Goal: Information Seeking & Learning: Compare options

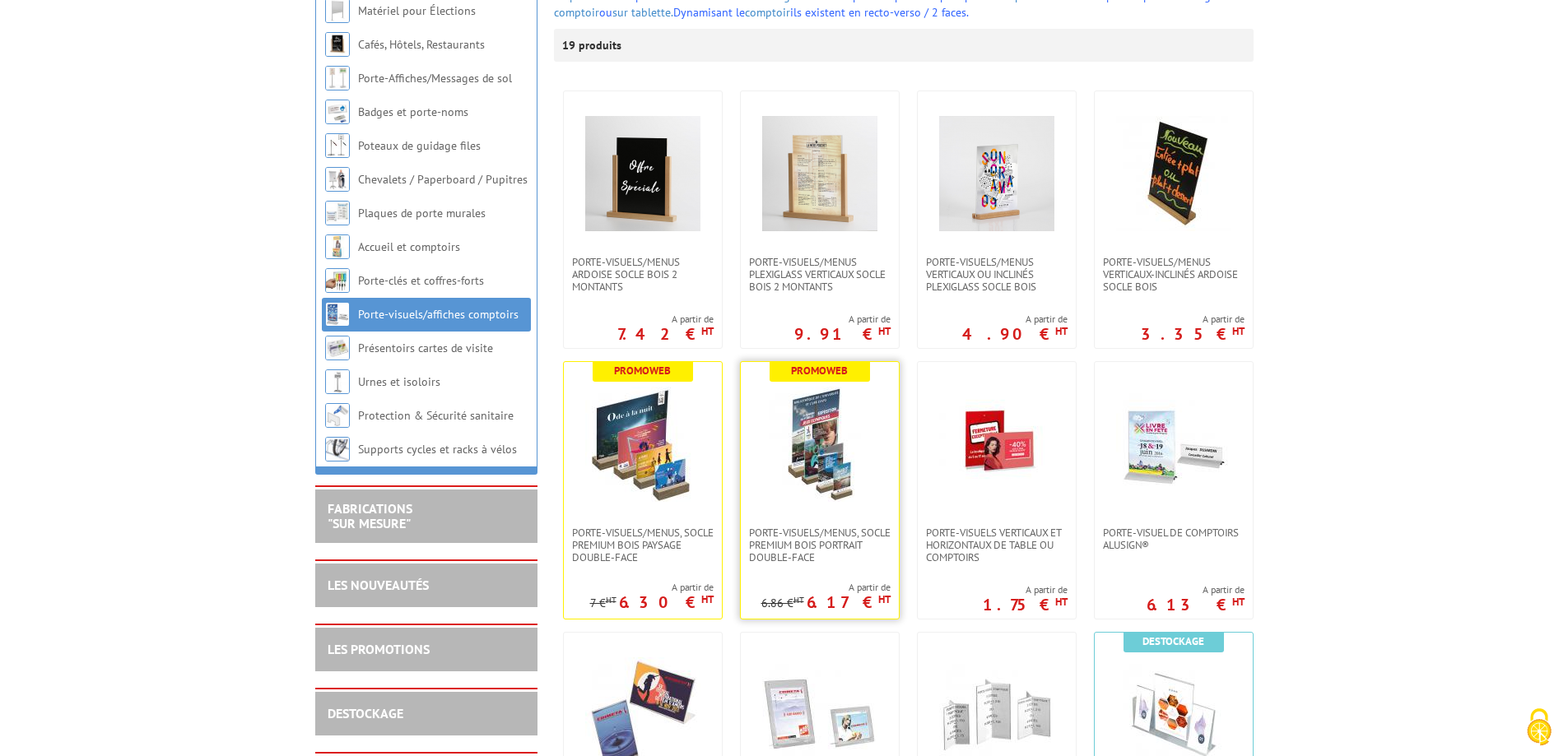
scroll to position [329, 0]
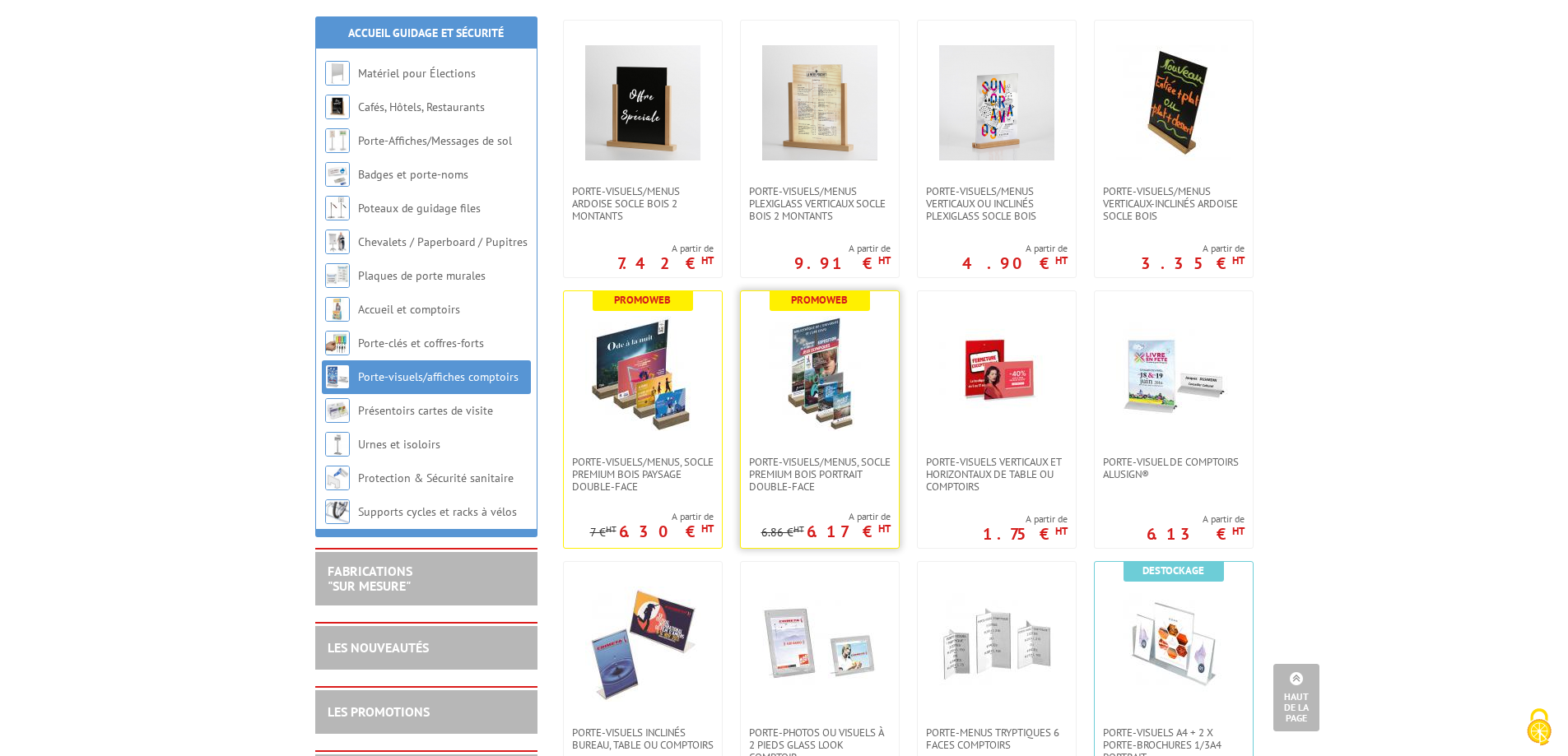
click at [821, 404] on img at bounding box center [820, 374] width 115 height 115
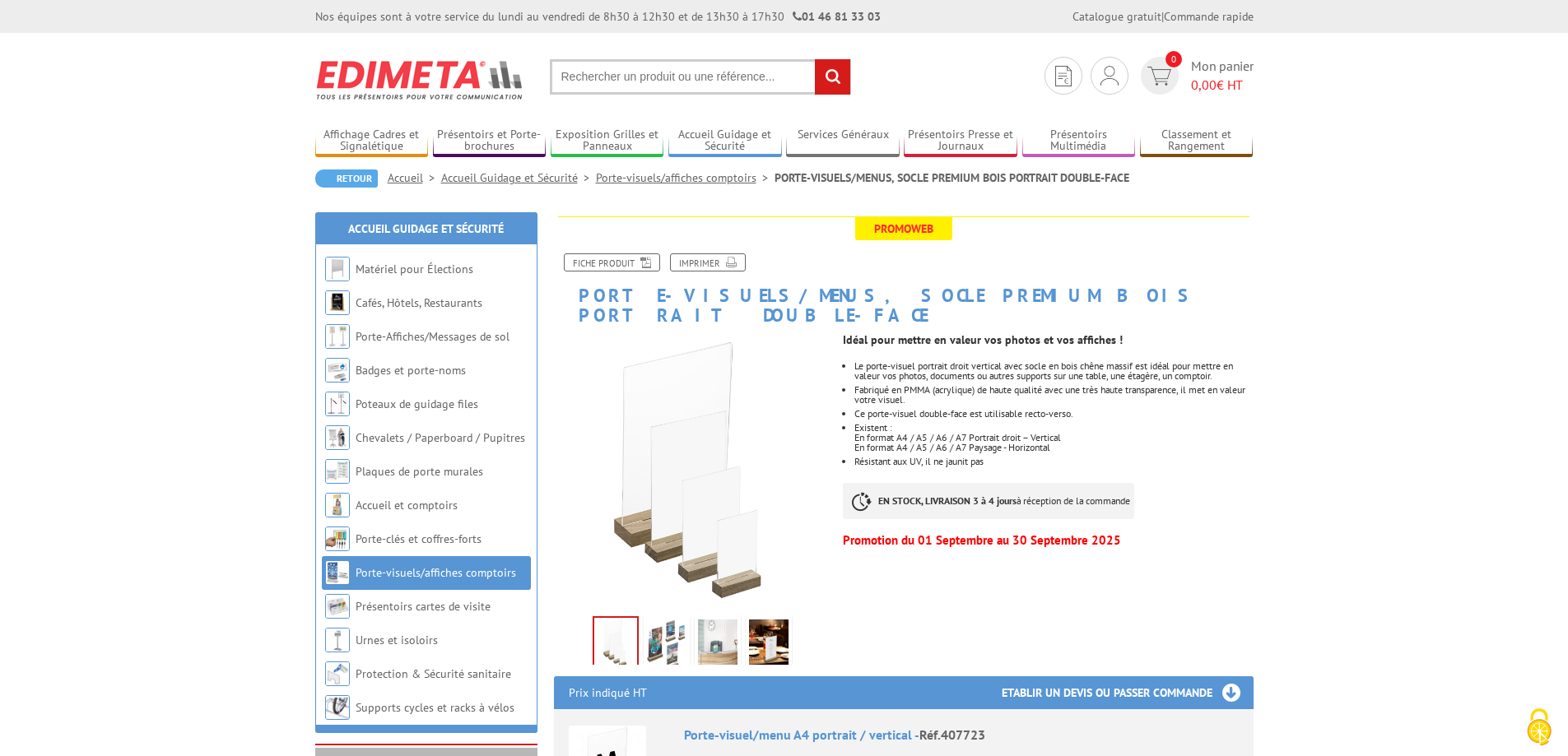
click at [669, 630] on img at bounding box center [667, 644] width 40 height 51
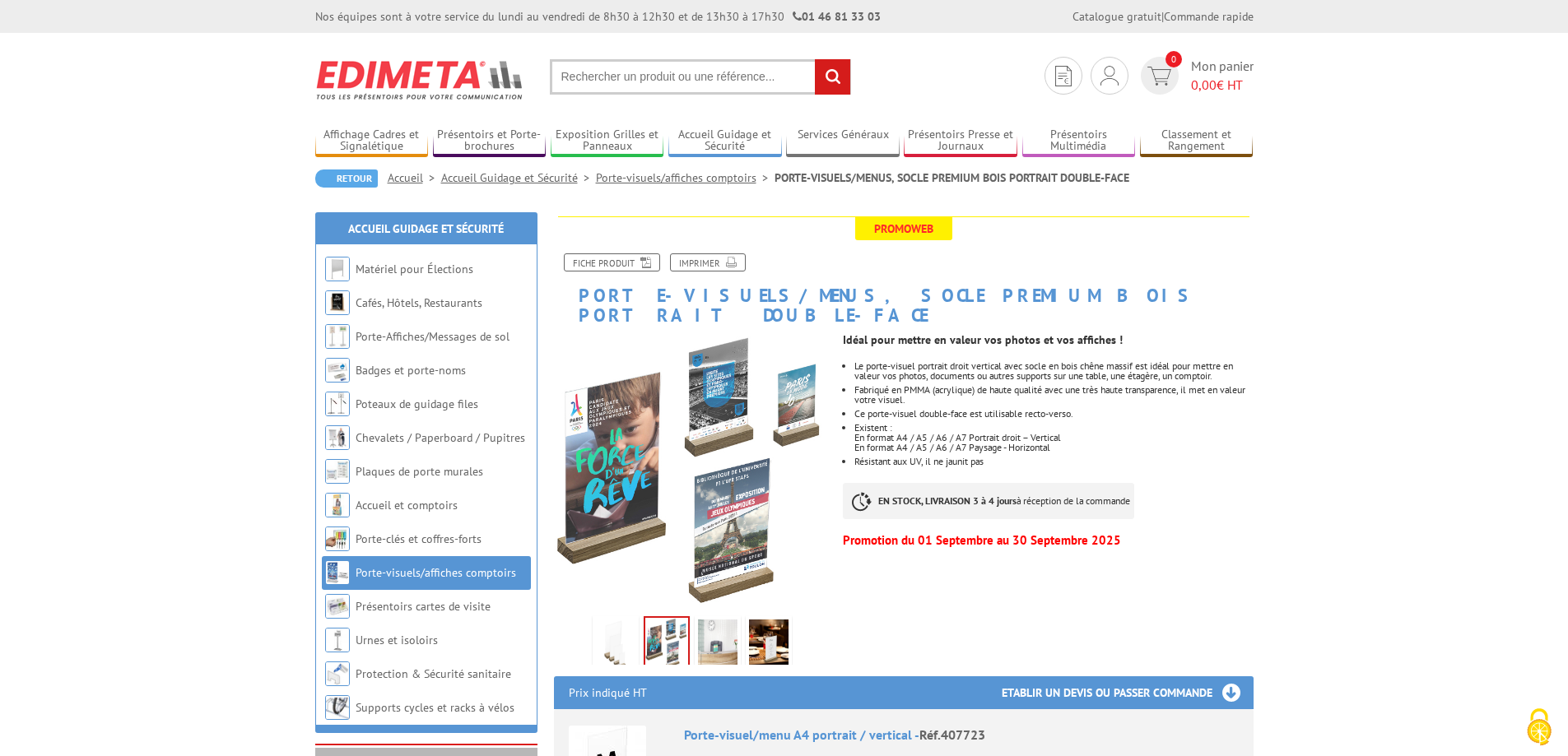
click at [714, 631] on img at bounding box center [717, 644] width 40 height 51
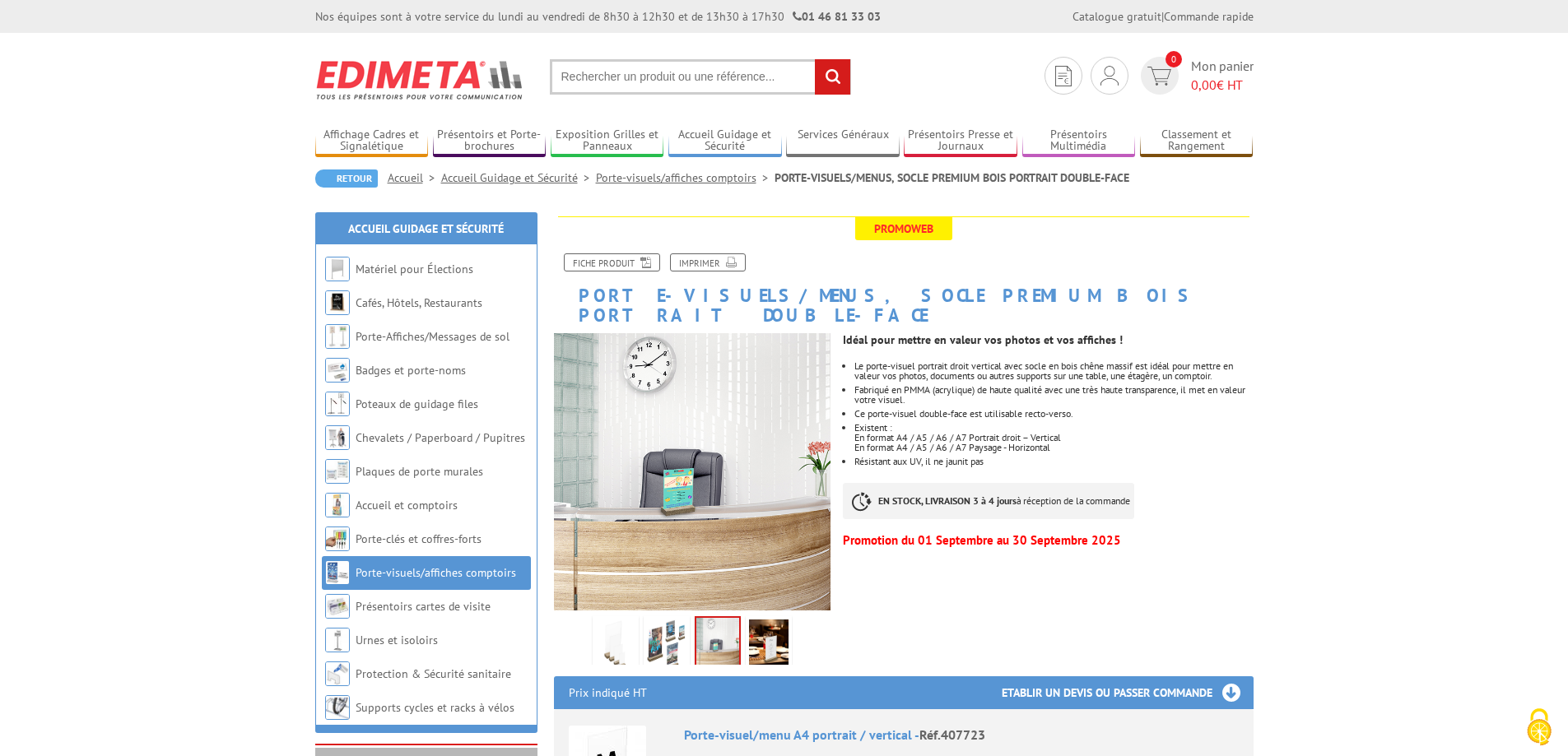
click at [766, 627] on img at bounding box center [769, 644] width 40 height 51
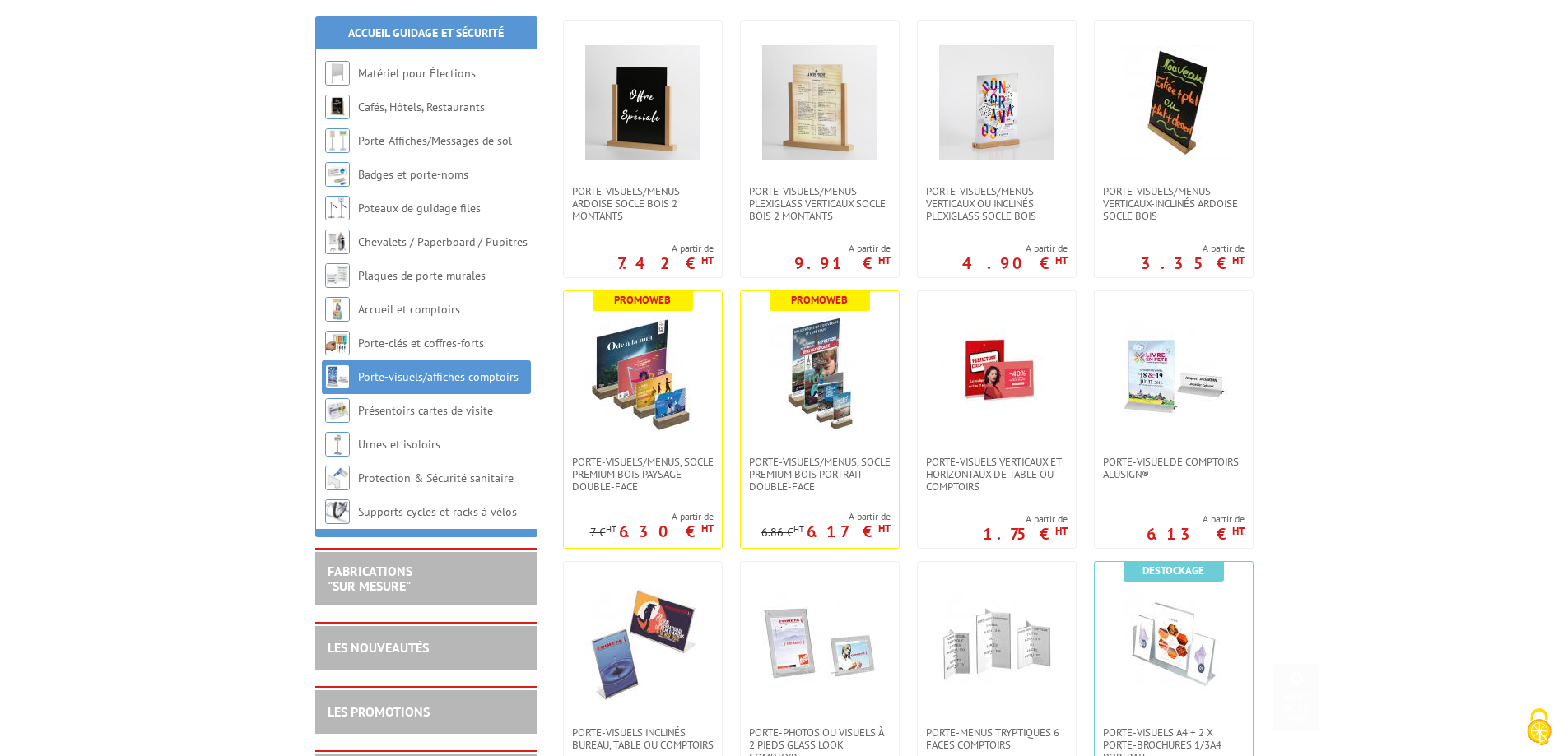
scroll to position [412, 0]
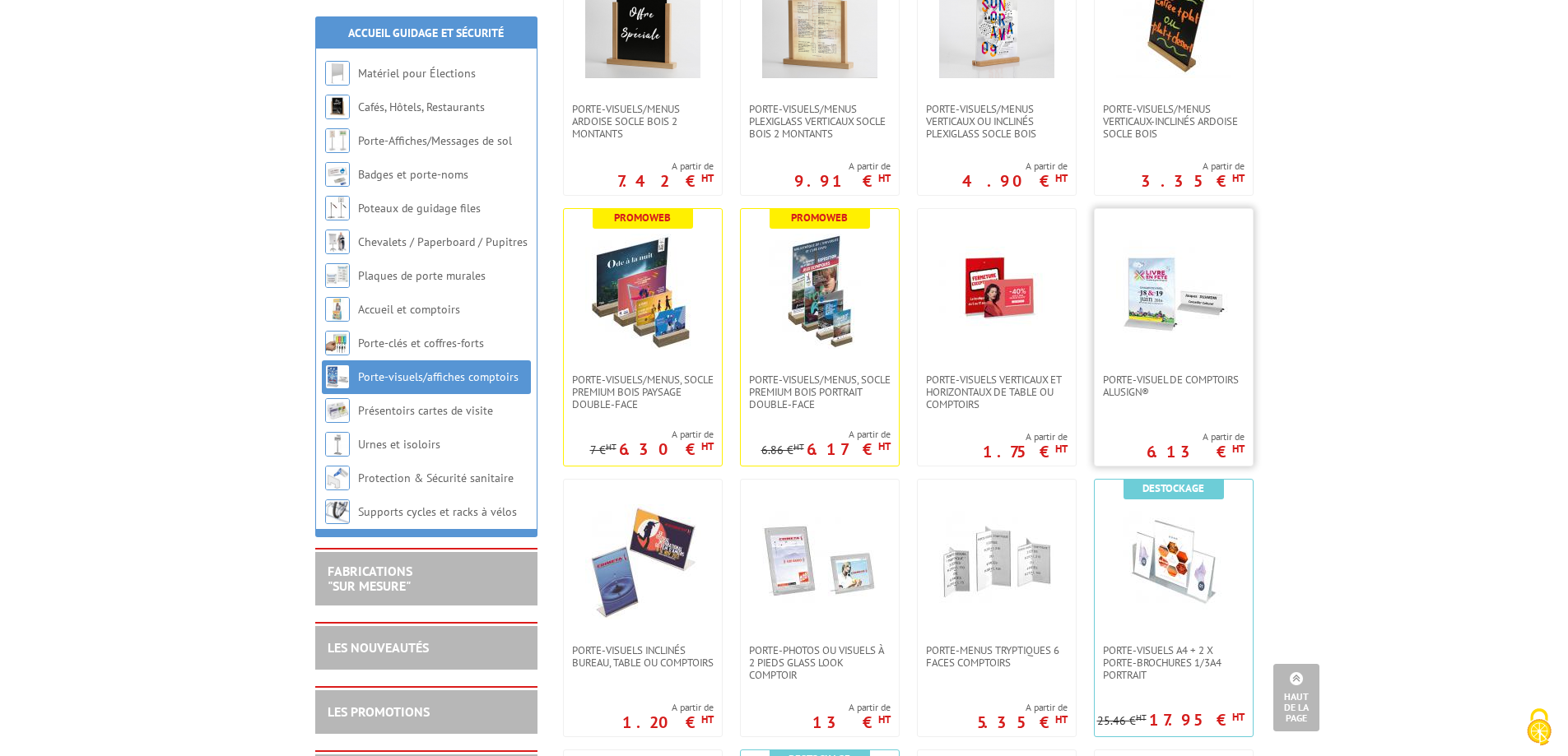
click at [1169, 307] on img at bounding box center [1174, 291] width 115 height 115
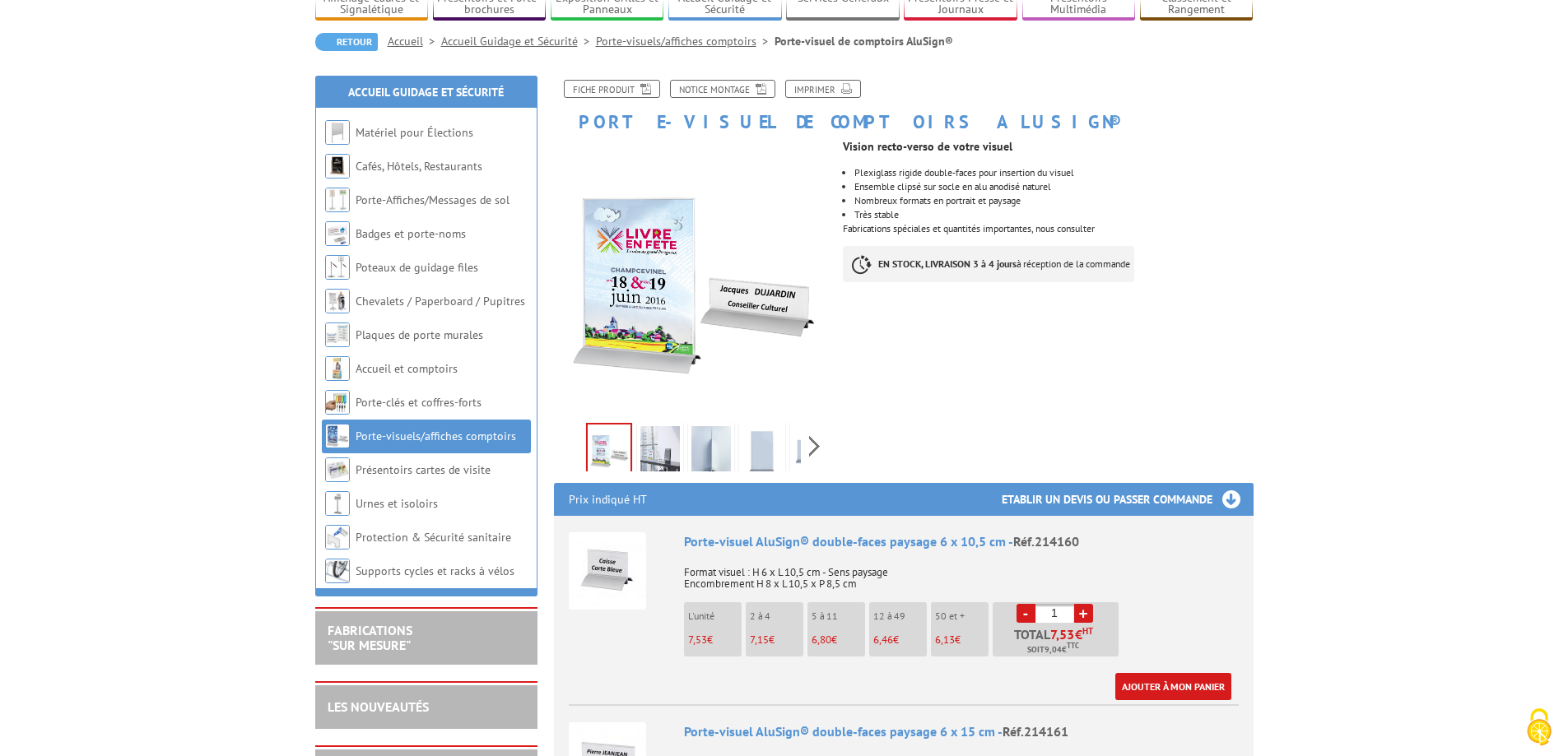
scroll to position [164, 0]
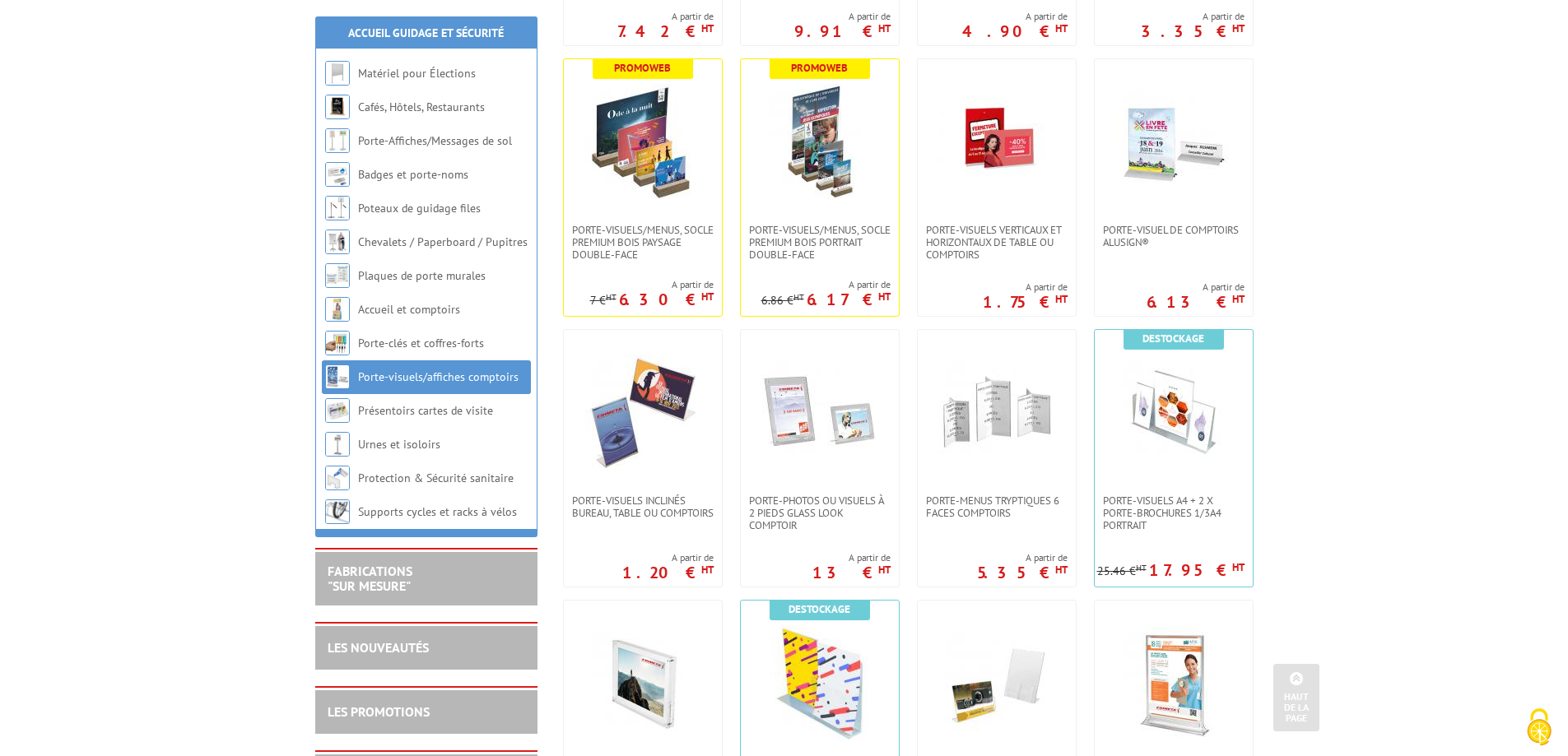
scroll to position [576, 0]
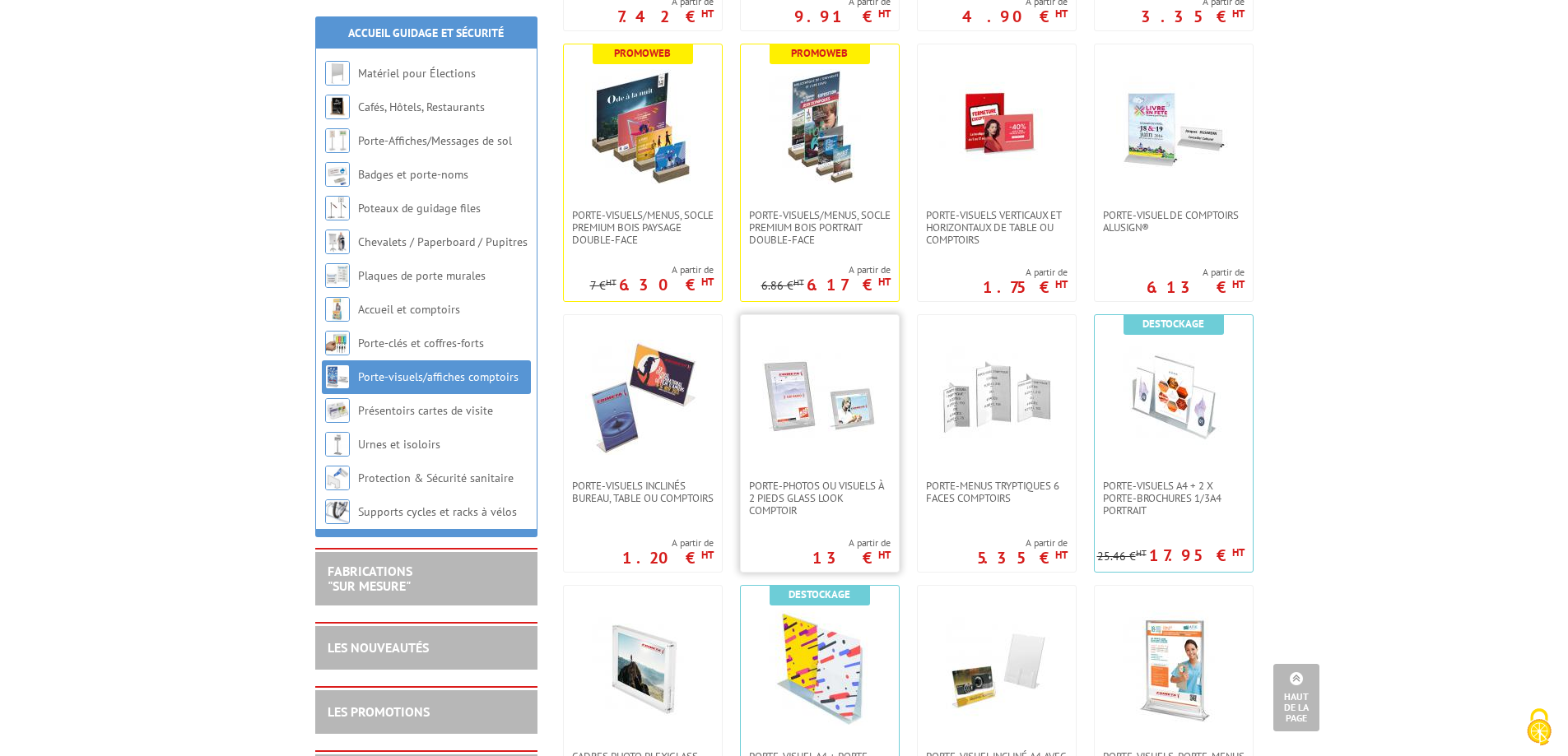
click at [781, 412] on img at bounding box center [820, 398] width 115 height 115
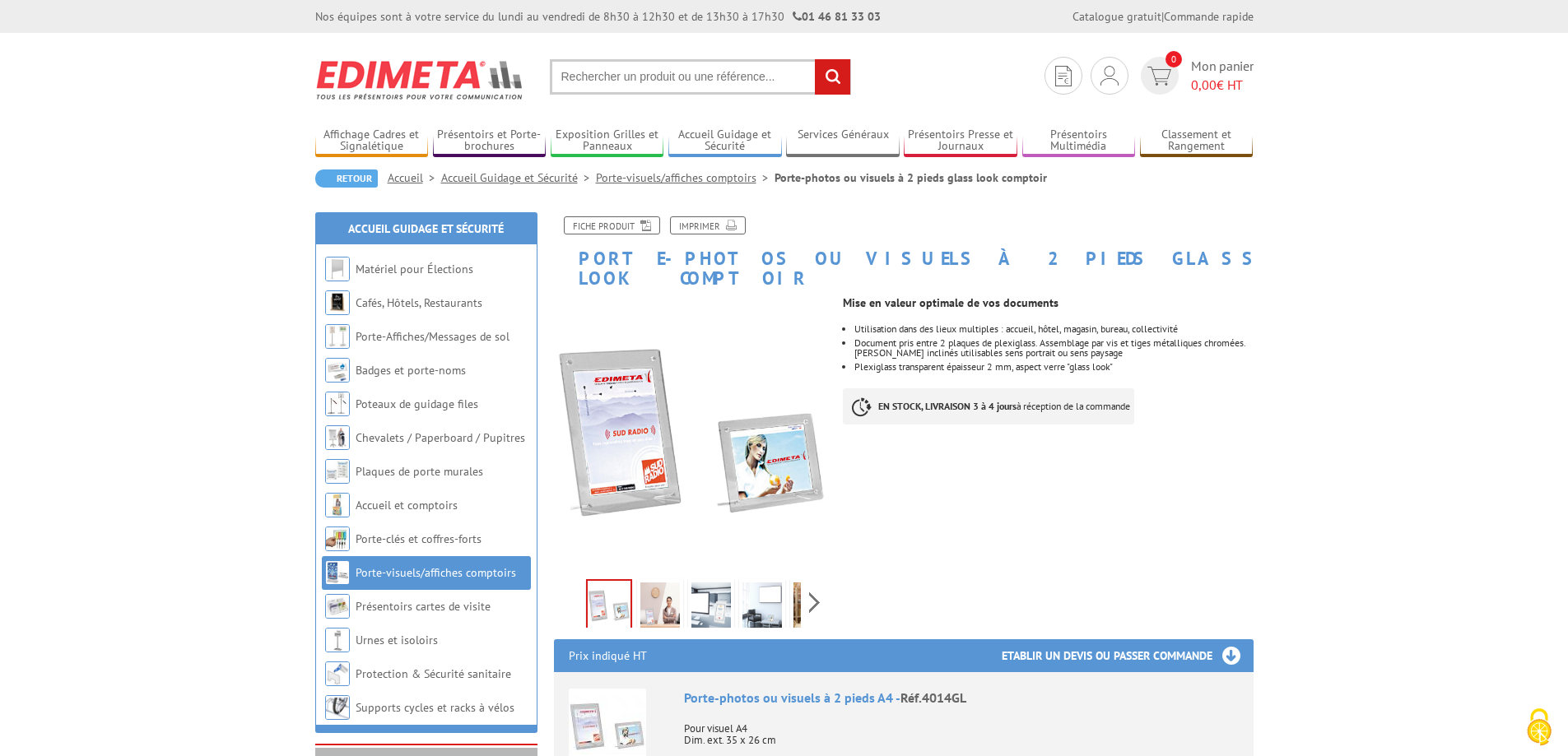
click at [615, 406] on img at bounding box center [693, 435] width 277 height 277
click at [674, 586] on img at bounding box center [660, 607] width 40 height 51
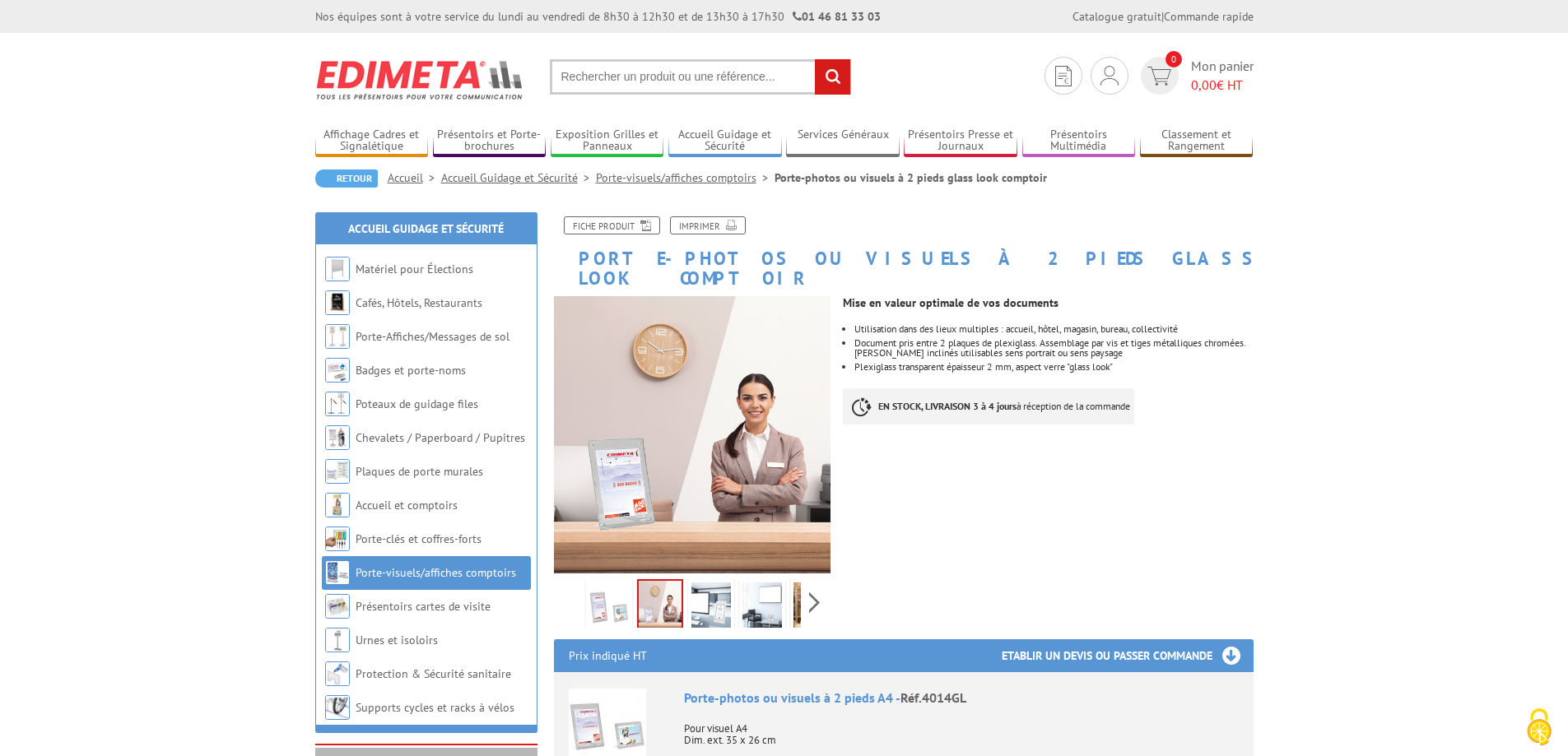
click at [710, 592] on img at bounding box center [711, 607] width 40 height 51
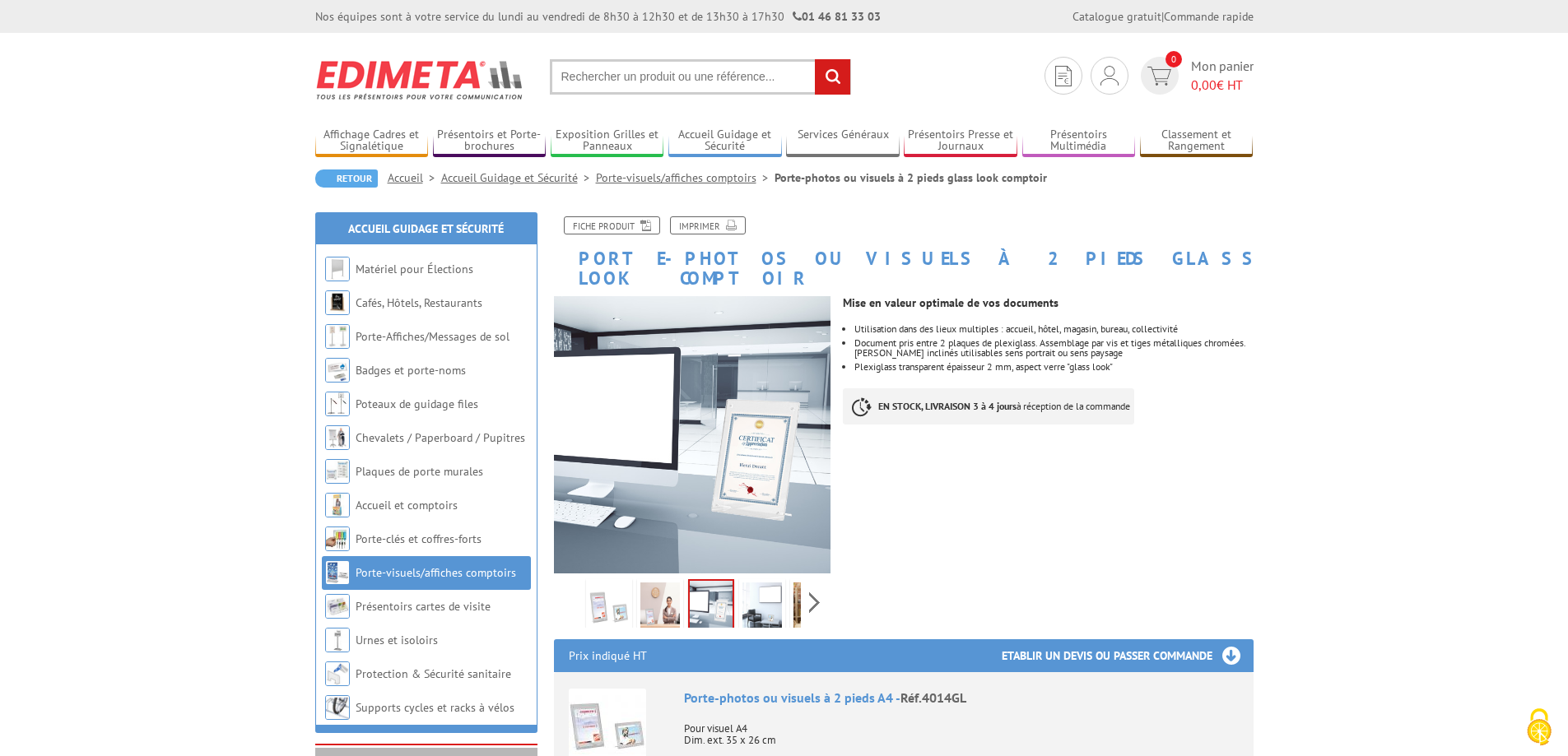
click at [755, 587] on img at bounding box center [762, 607] width 40 height 51
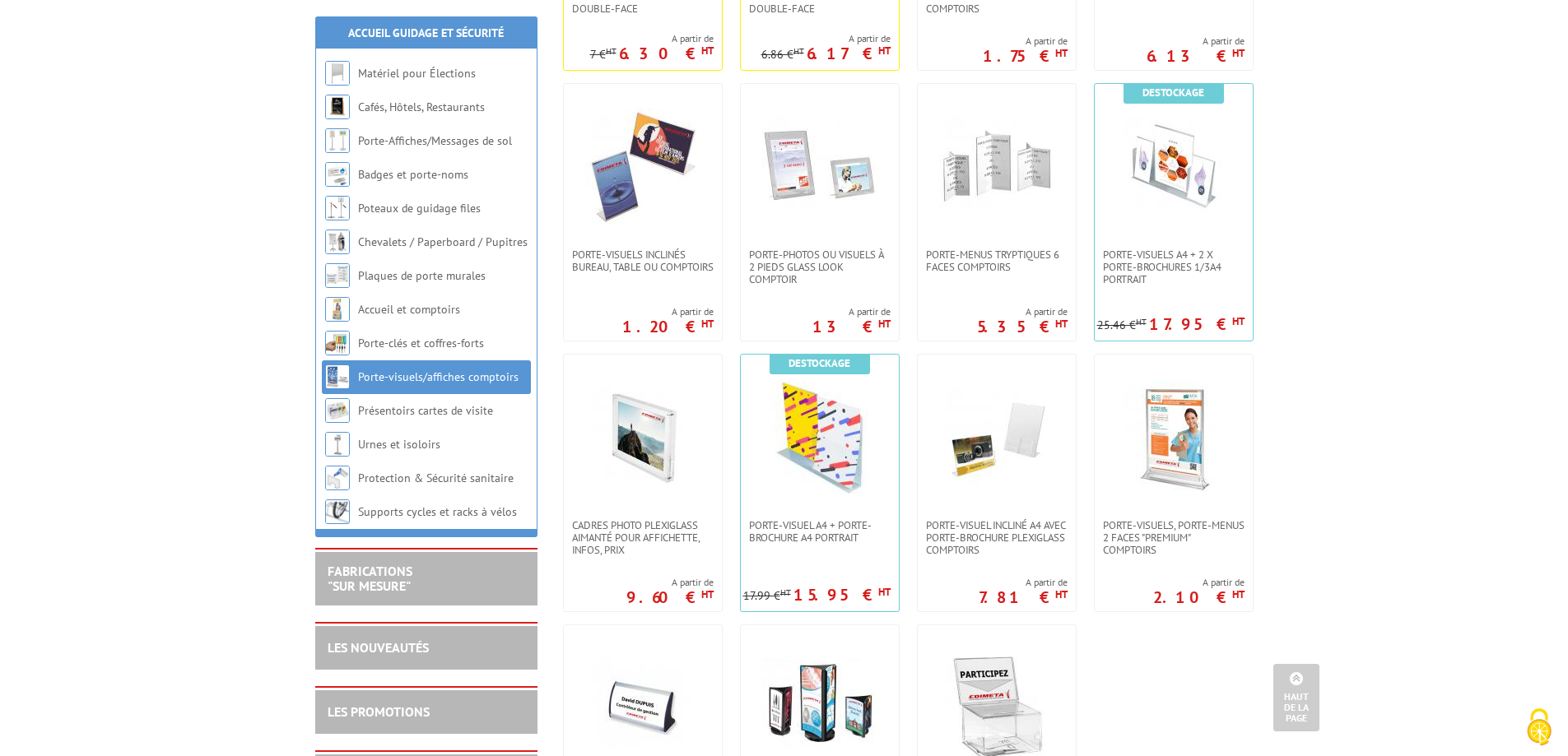
scroll to position [823, 0]
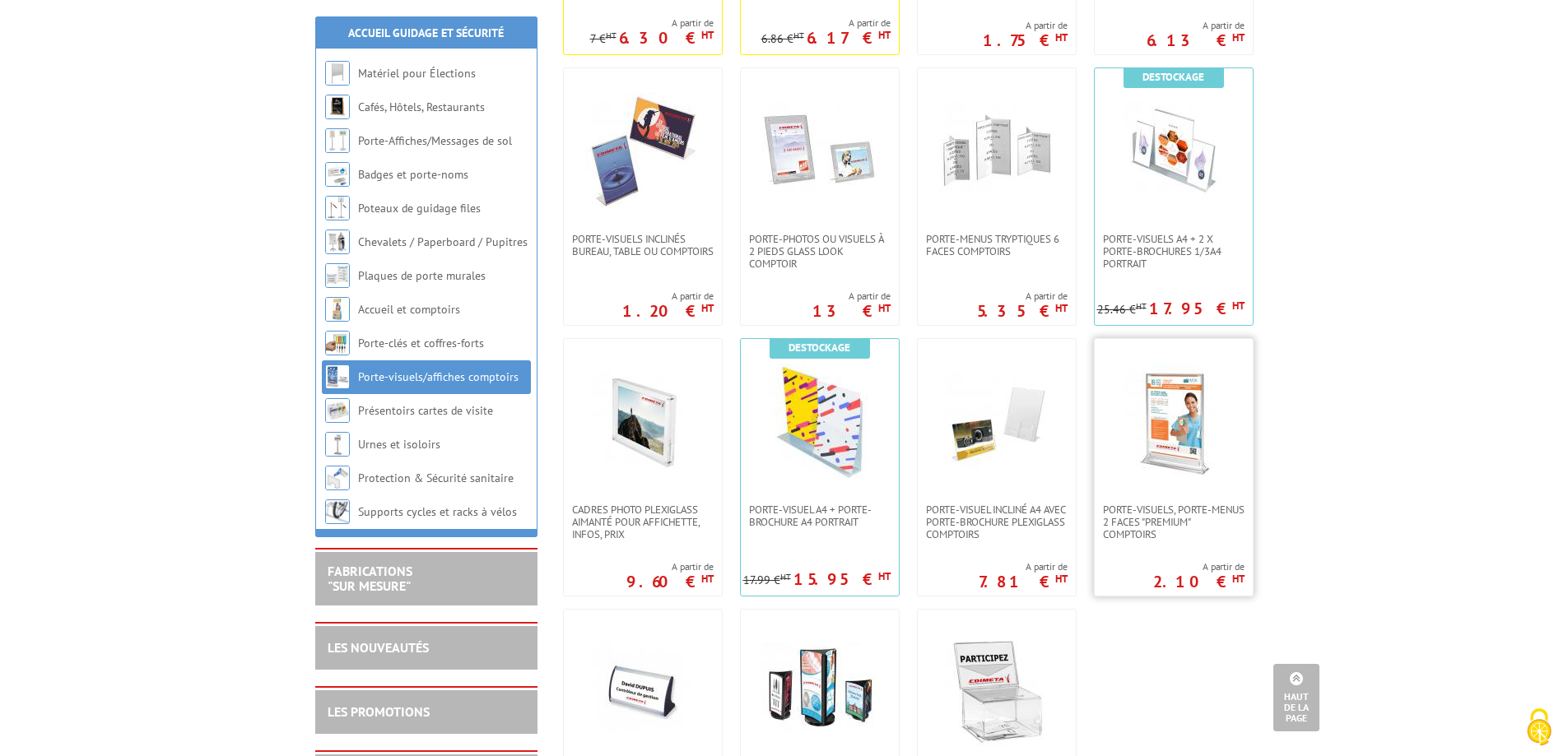
click at [1180, 435] on img at bounding box center [1174, 421] width 115 height 115
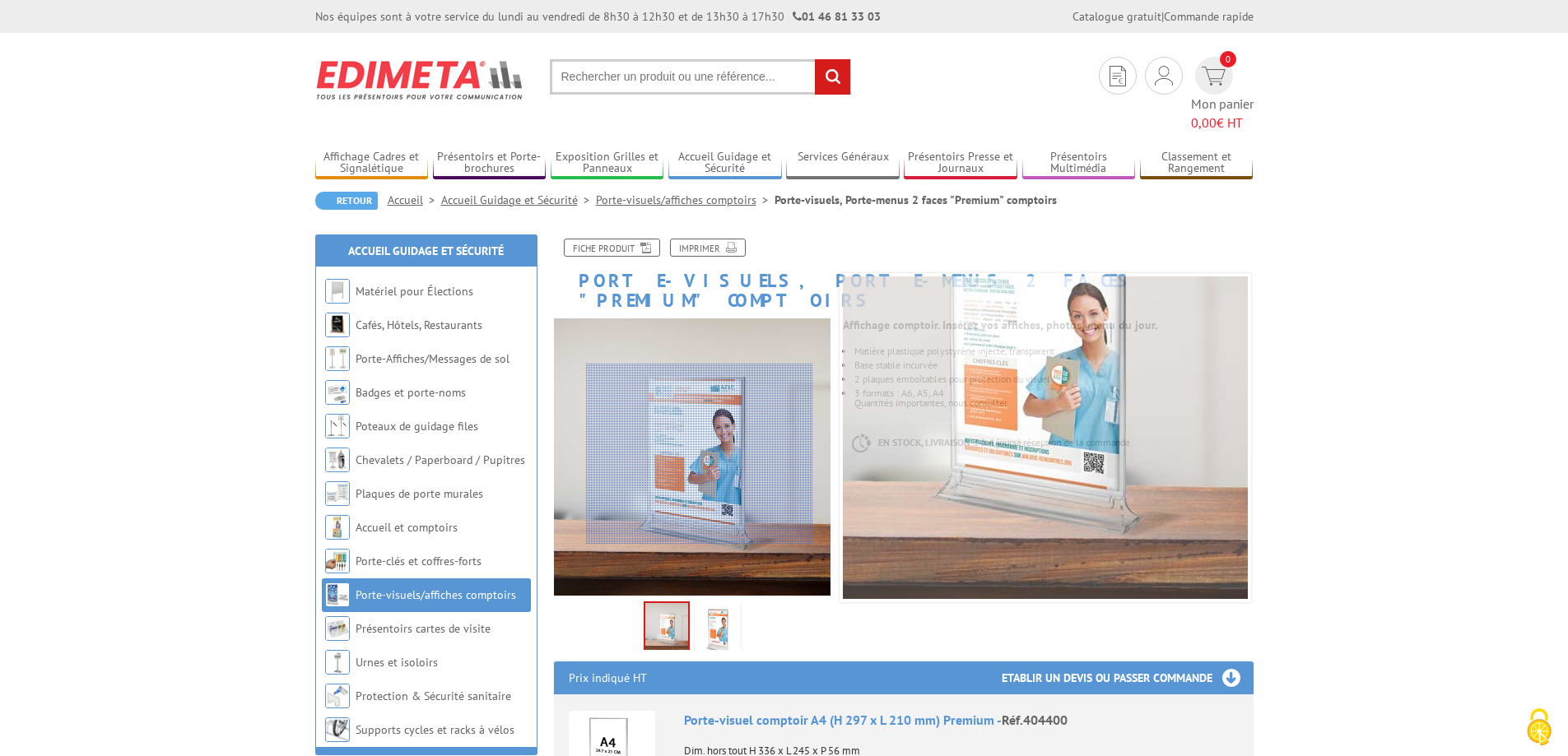
click at [700, 454] on div at bounding box center [700, 454] width 227 height 181
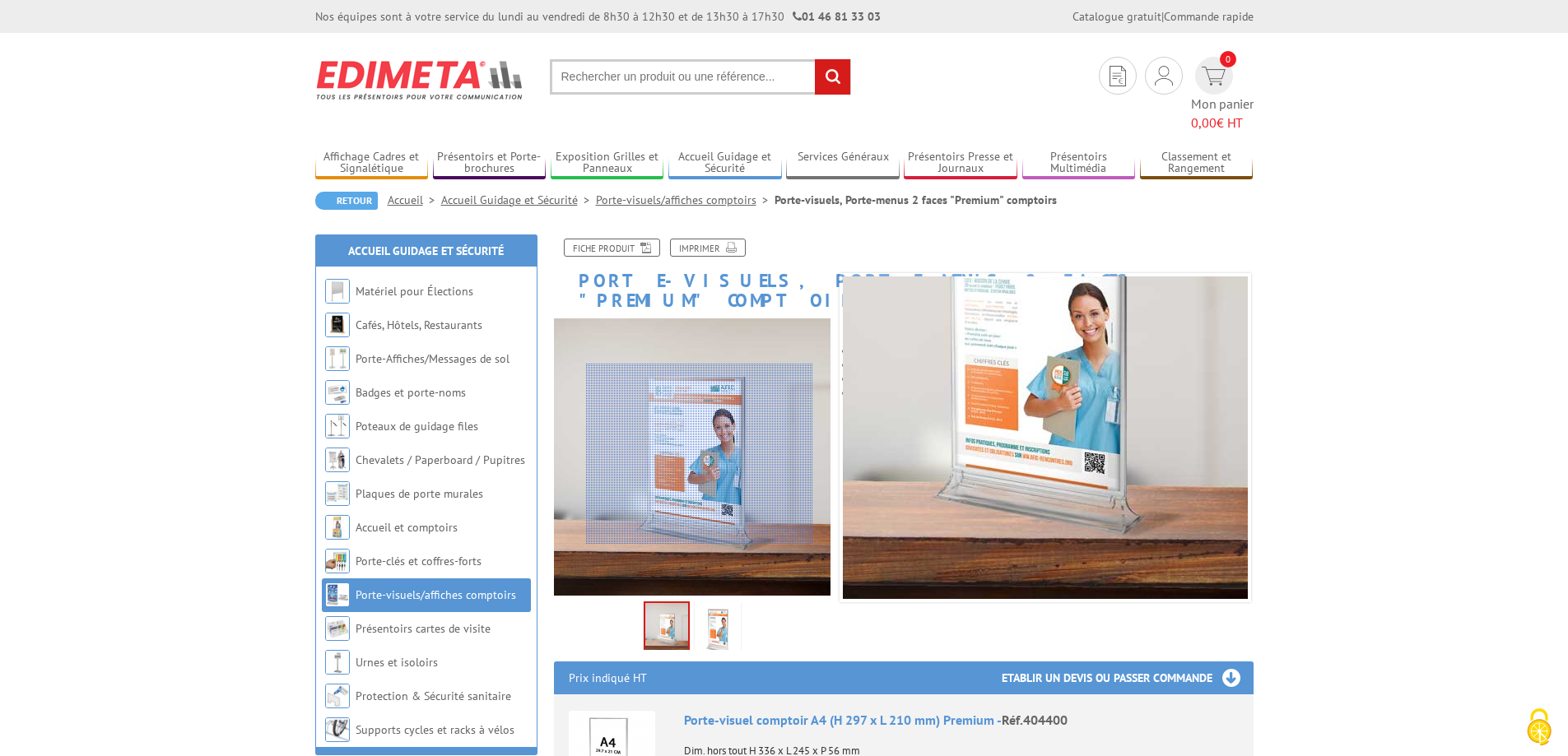
click at [700, 454] on div at bounding box center [700, 454] width 227 height 181
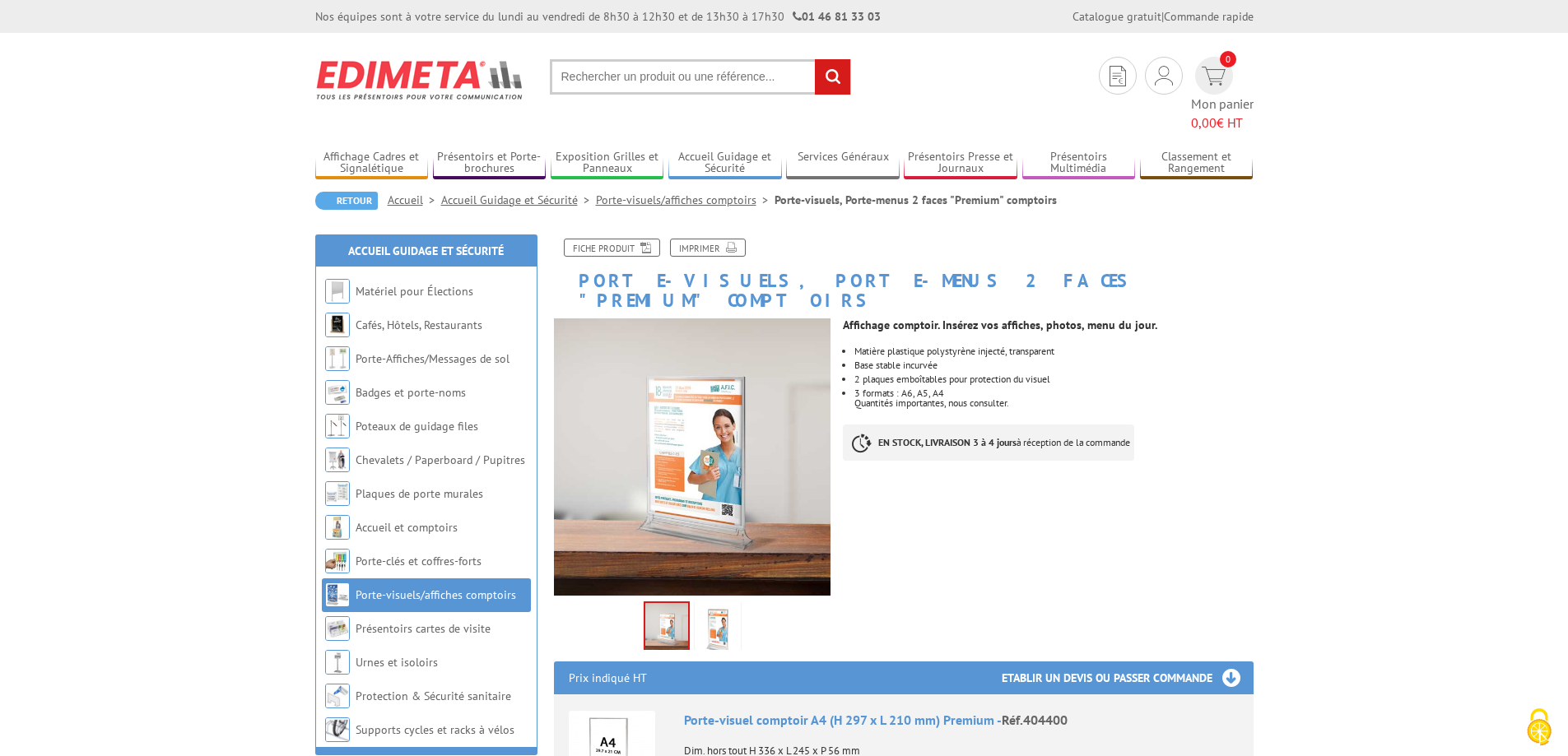
click at [717, 605] on img at bounding box center [717, 630] width 40 height 51
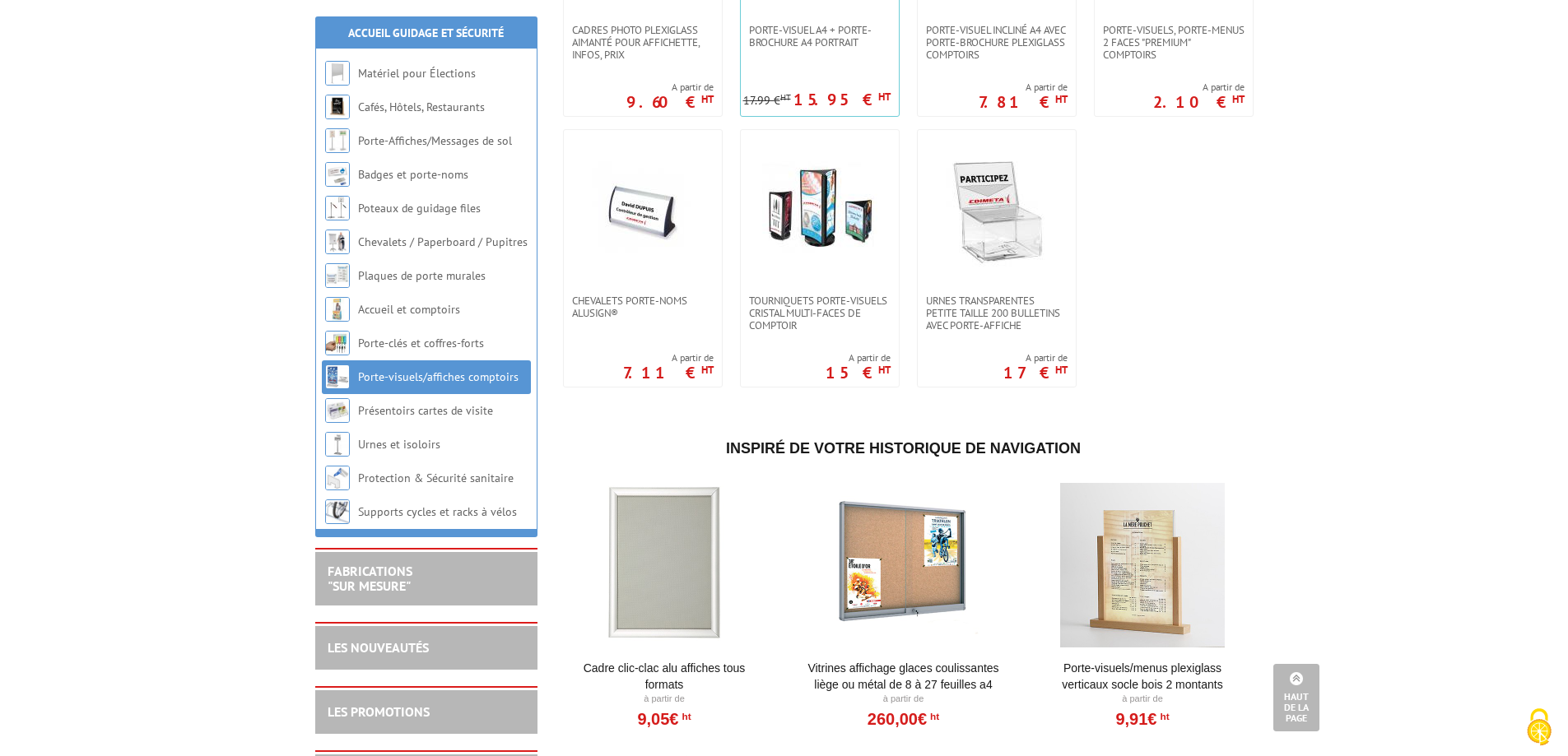
scroll to position [1317, 0]
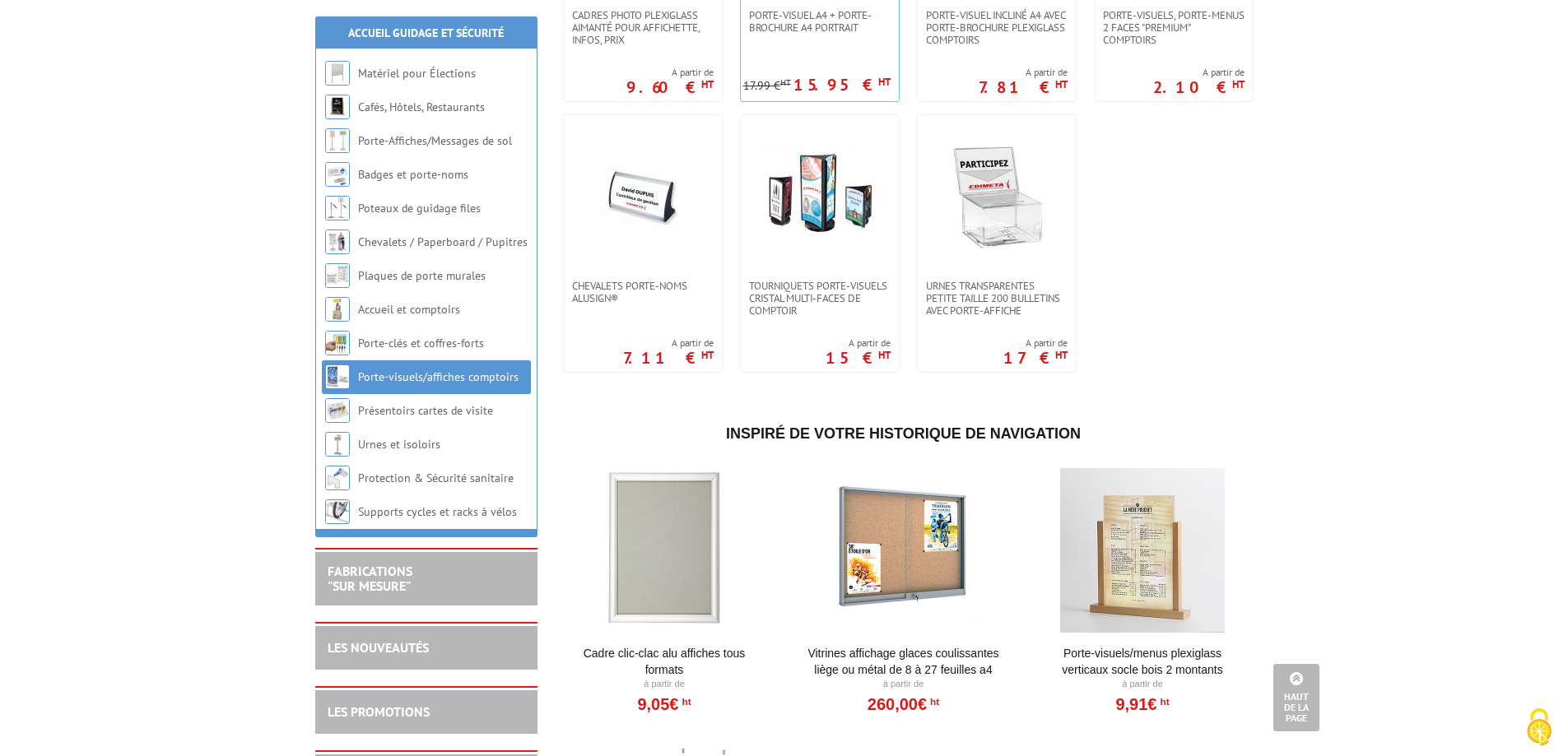
click at [1161, 594] on div at bounding box center [1143, 550] width 203 height 164
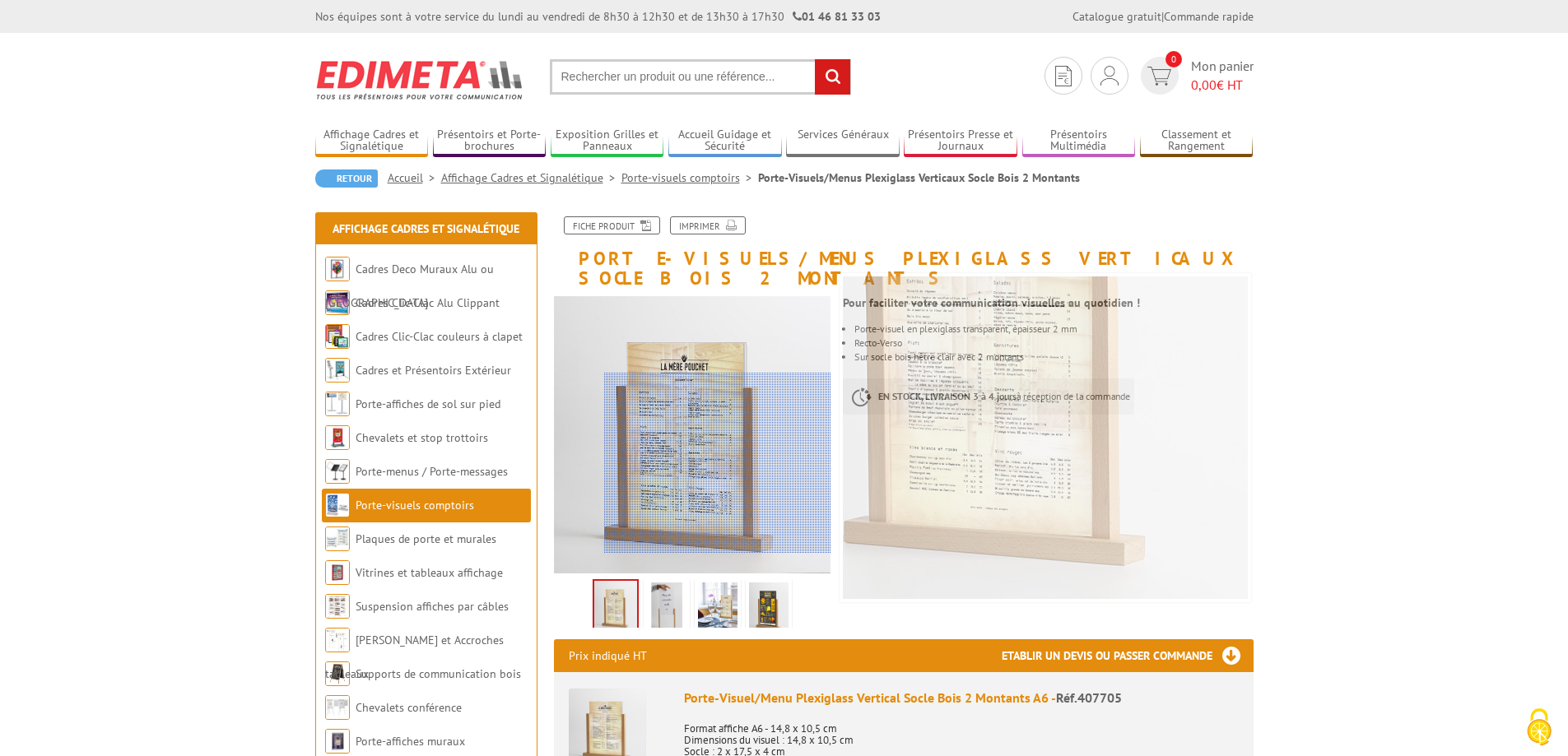
click at [730, 503] on div at bounding box center [718, 463] width 227 height 181
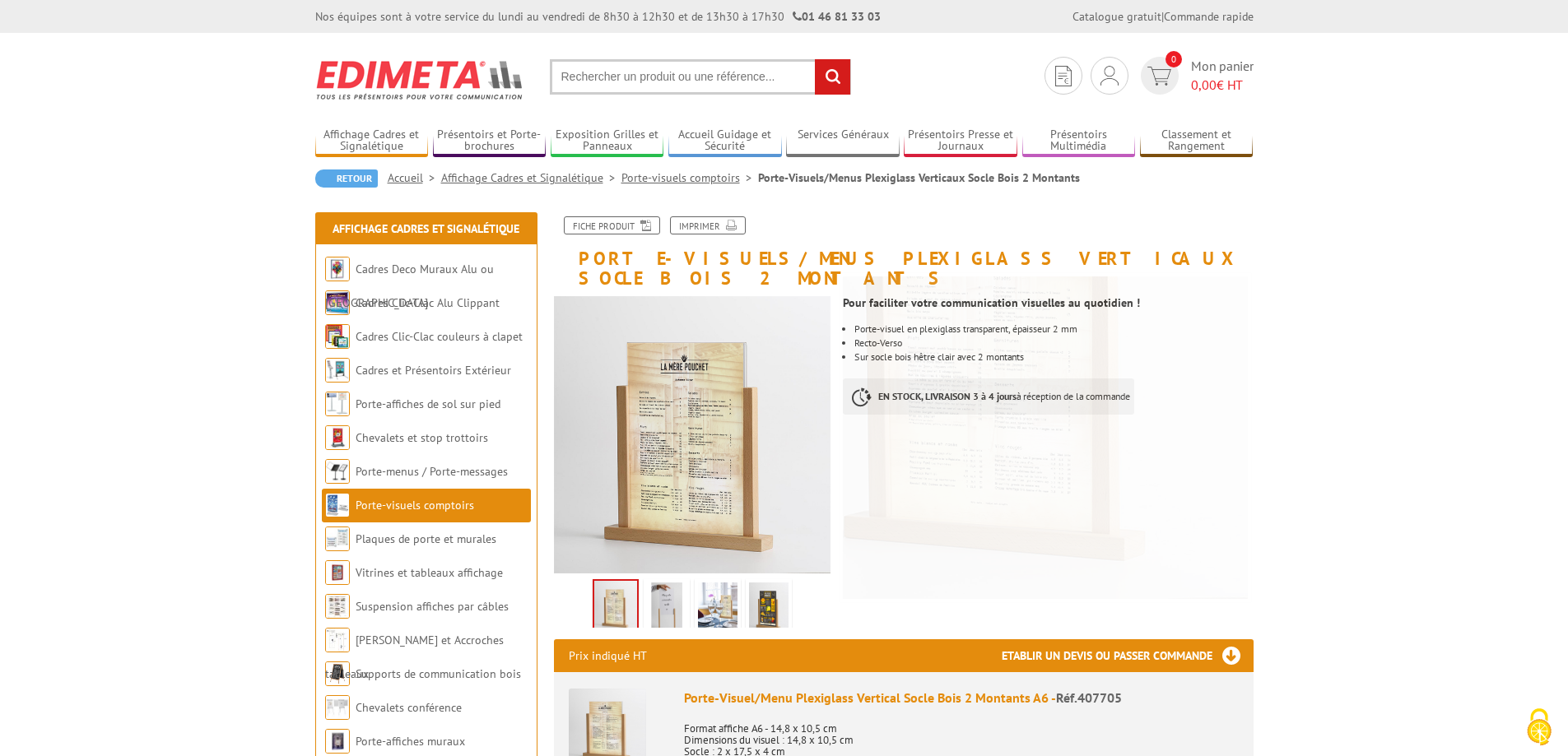
click at [671, 583] on img at bounding box center [667, 607] width 40 height 51
